Goal: Information Seeking & Learning: Learn about a topic

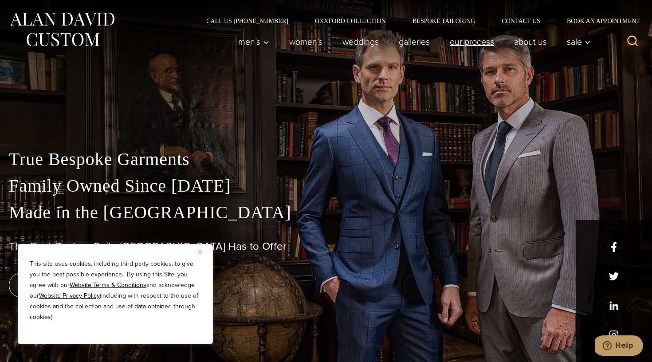
click at [465, 42] on link "Our Process" at bounding box center [472, 42] width 64 height 18
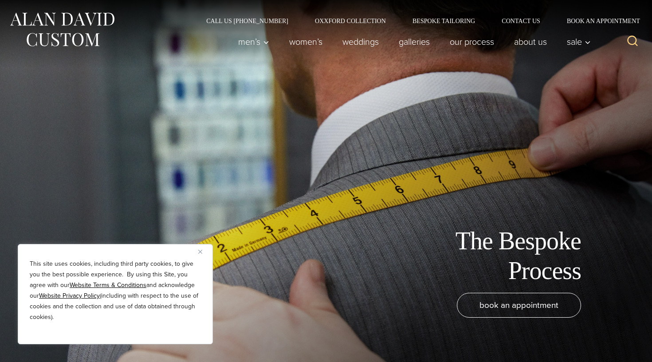
click at [200, 251] on img "Close" at bounding box center [200, 252] width 4 height 4
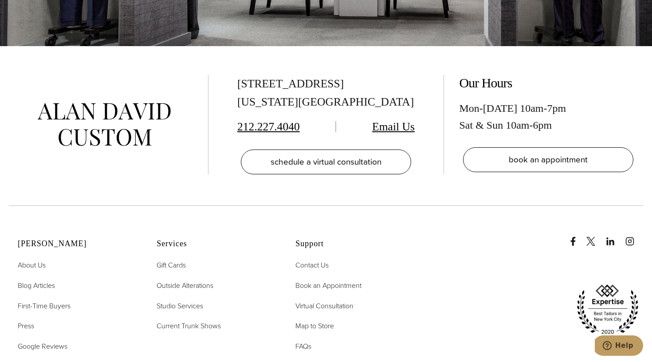
scroll to position [2910, 0]
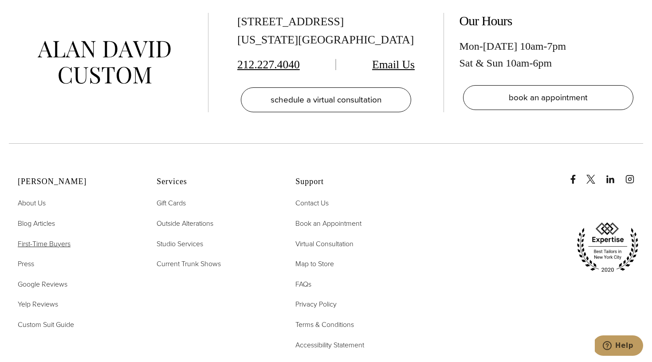
click at [53, 239] on span "First-Time Buyers" at bounding box center [44, 244] width 53 height 10
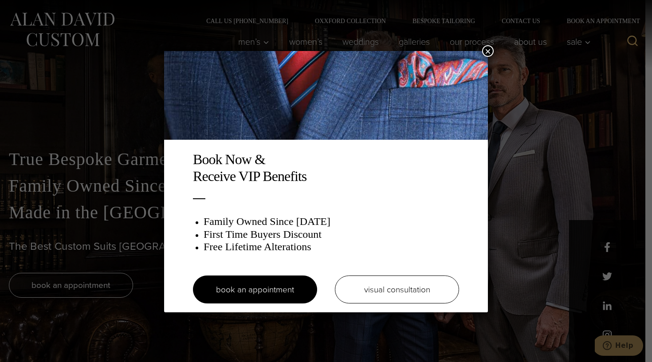
click at [488, 52] on button "×" at bounding box center [488, 51] width 12 height 12
